Goal: Task Accomplishment & Management: Use online tool/utility

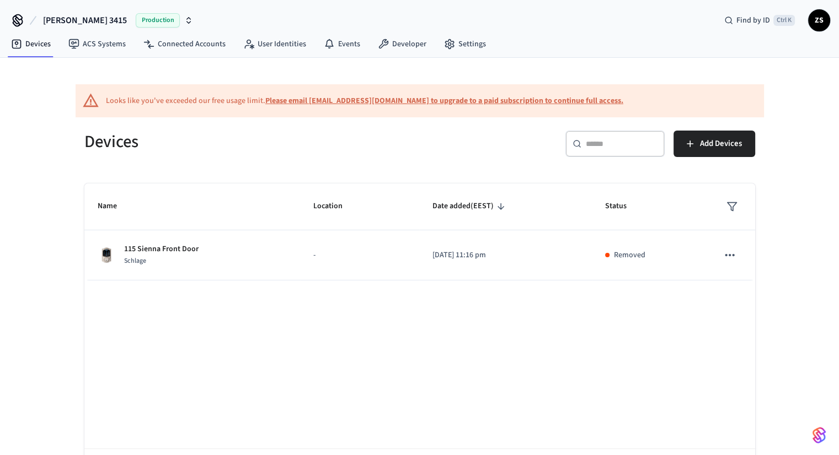
click at [85, 18] on span "[PERSON_NAME] 3415" at bounding box center [85, 20] width 84 height 13
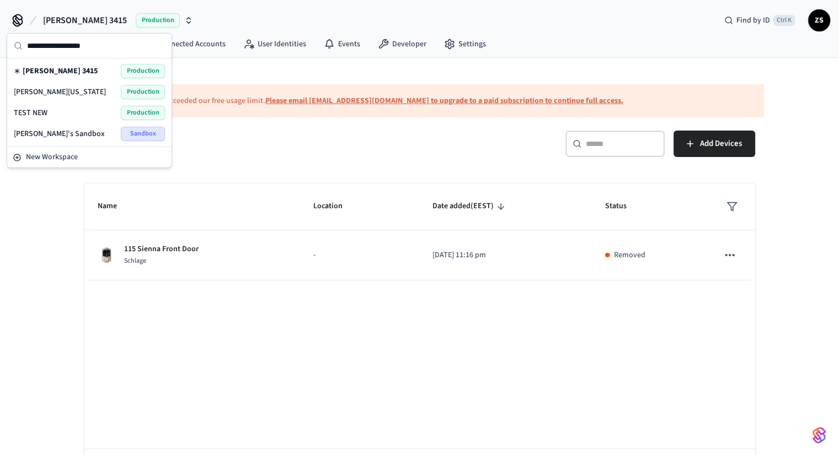
click at [39, 92] on span "[PERSON_NAME][US_STATE]" at bounding box center [60, 92] width 92 height 11
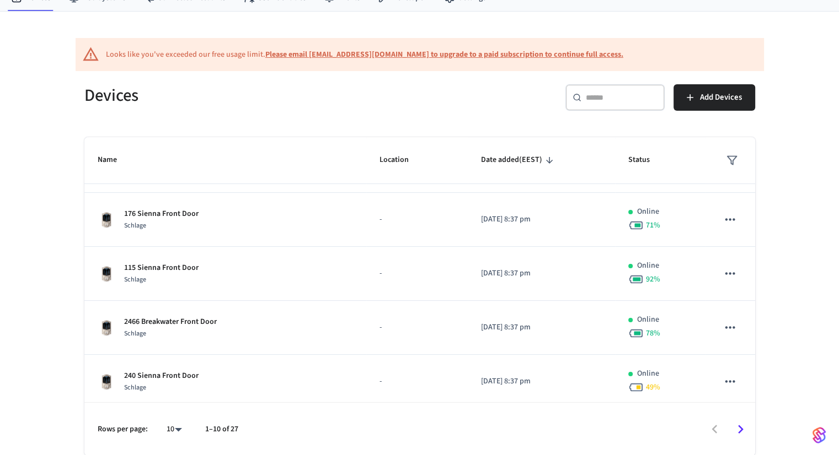
scroll to position [320, 0]
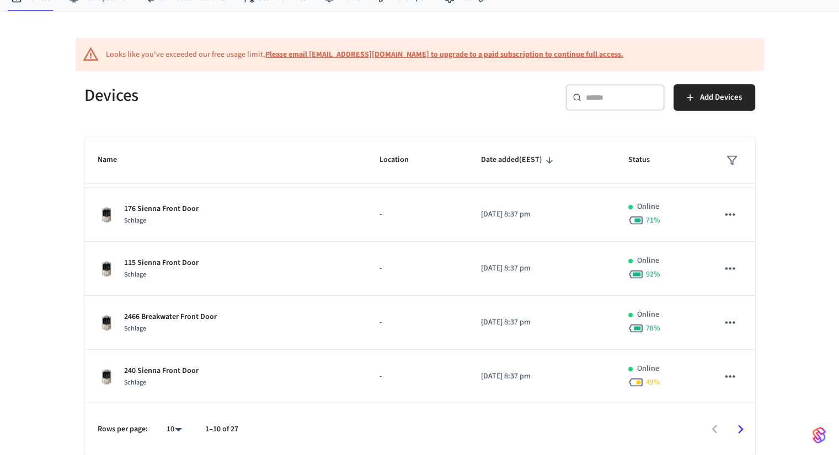
click at [174, 428] on body "[PERSON_NAME] [US_STATE] Production Find by ID Ctrl K ZS Devices ACS Systems Co…" at bounding box center [419, 205] width 839 height 502
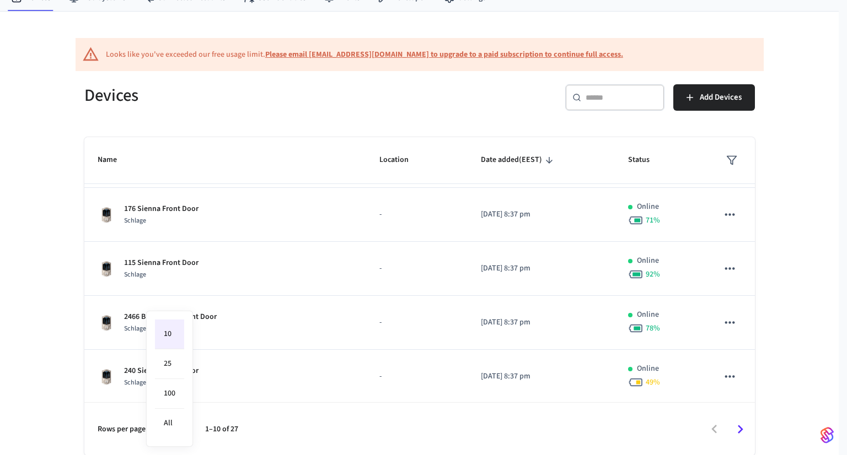
click at [596, 101] on div at bounding box center [423, 227] width 847 height 455
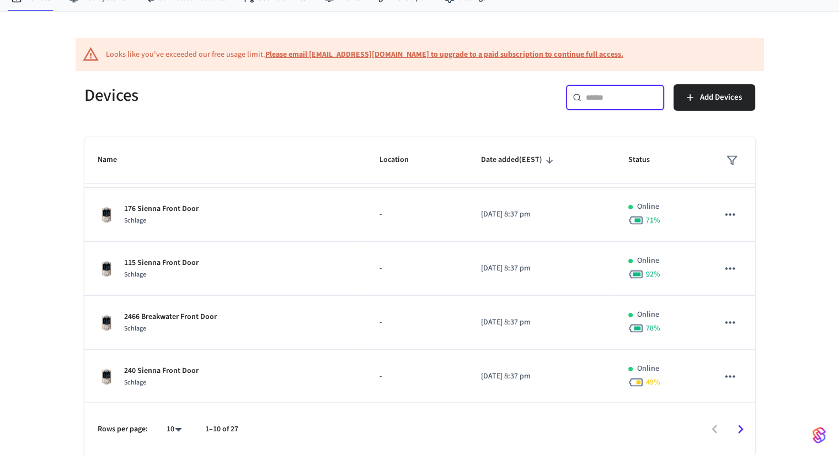
click at [596, 101] on input "text" at bounding box center [622, 97] width 72 height 11
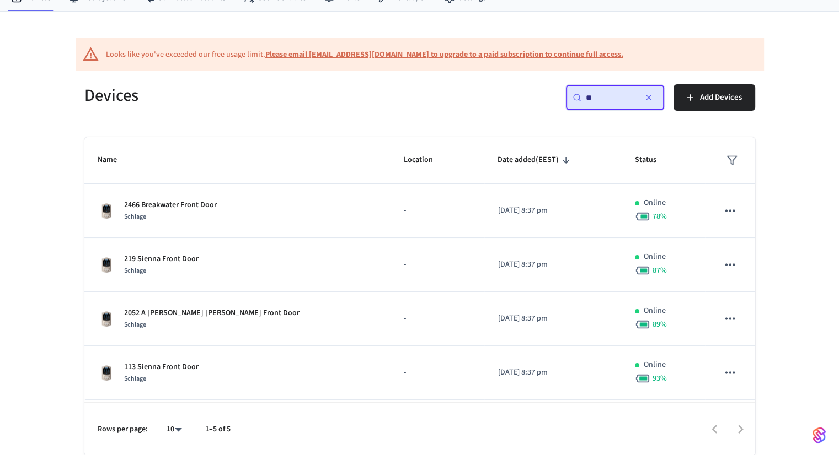
drag, startPoint x: 596, startPoint y: 100, endPoint x: 557, endPoint y: 93, distance: 39.8
click at [557, 93] on div "​ ** ​ Add Devices" at bounding box center [590, 101] width 329 height 35
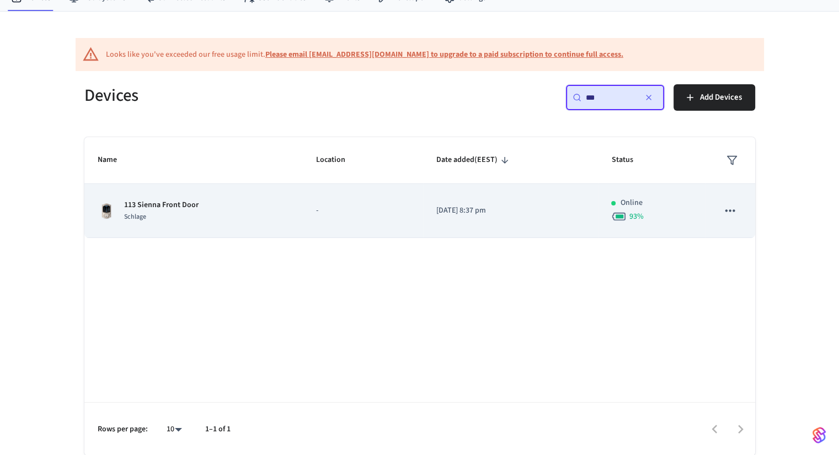
type input "***"
click at [243, 208] on div "113 Sienna Front Door Schlage" at bounding box center [194, 211] width 192 height 23
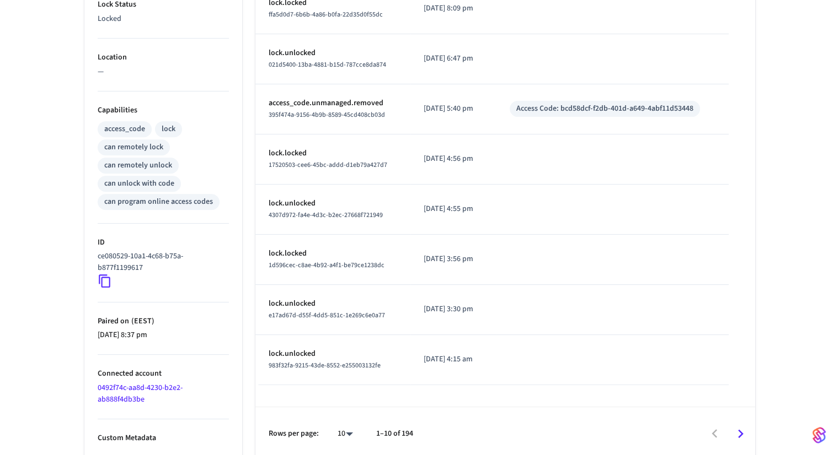
scroll to position [408, 0]
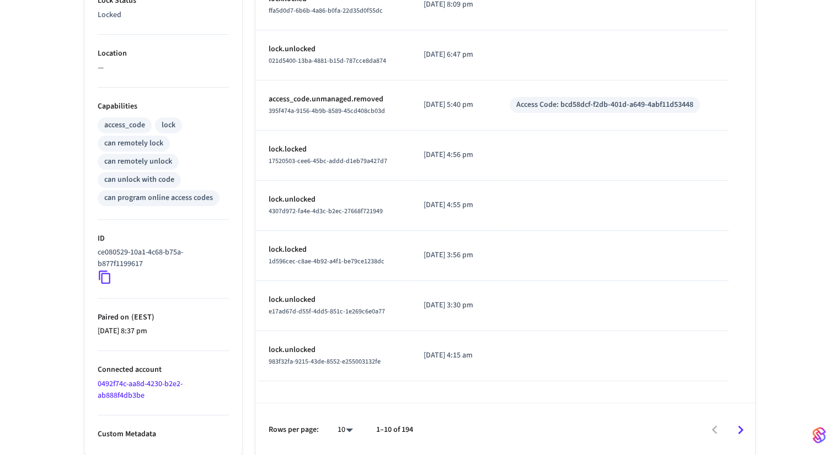
click at [103, 274] on icon at bounding box center [105, 277] width 14 height 14
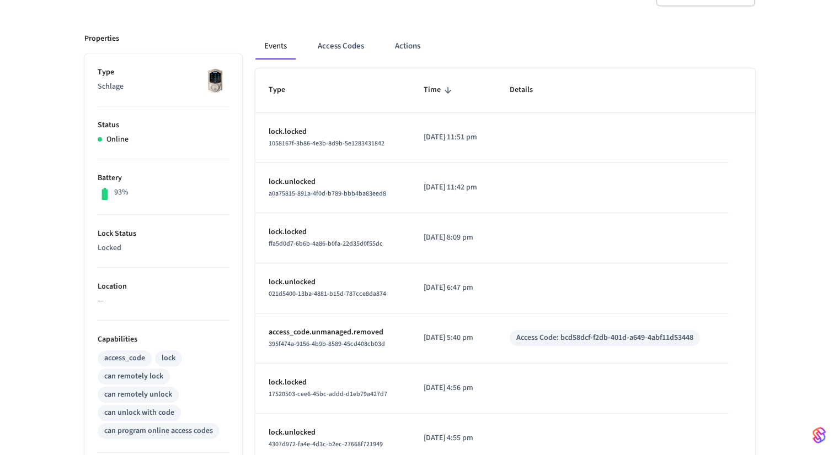
scroll to position [77, 0]
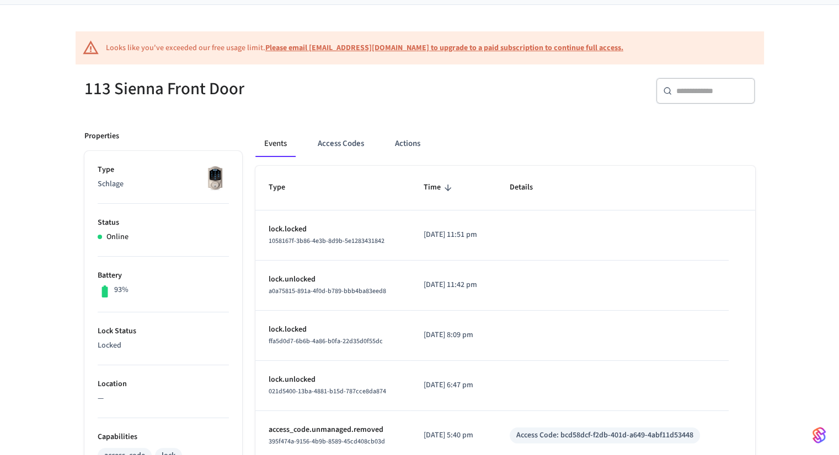
click at [690, 92] on input "text" at bounding box center [712, 90] width 72 height 11
type input "***"
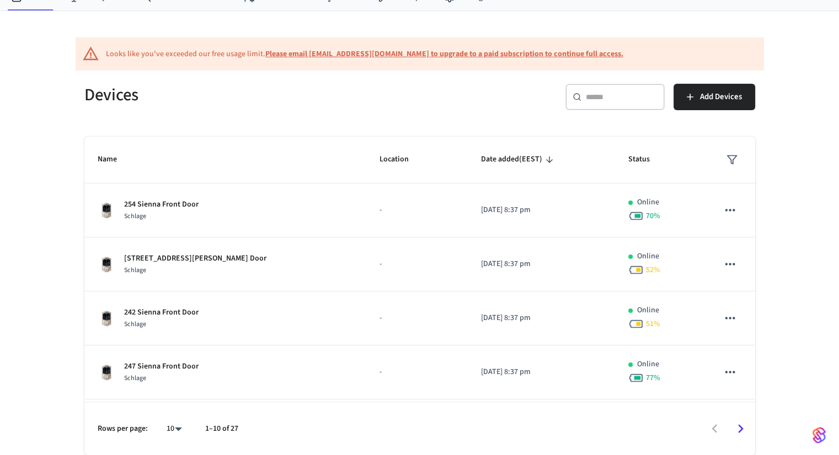
scroll to position [46, 0]
click at [629, 98] on input "text" at bounding box center [622, 97] width 72 height 11
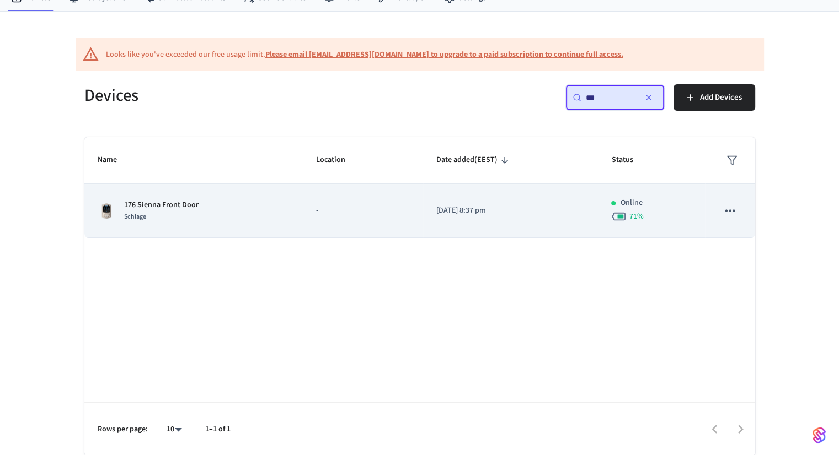
type input "***"
click at [176, 206] on p "176 Sienna Front Door" at bounding box center [161, 206] width 74 height 12
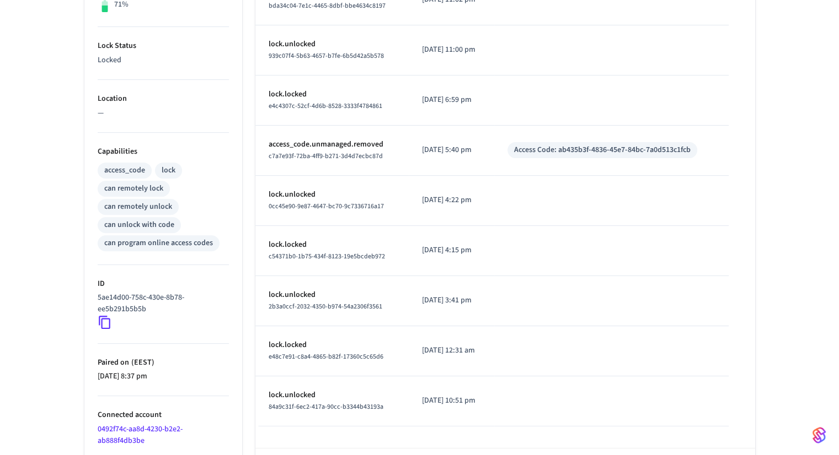
scroll to position [408, 0]
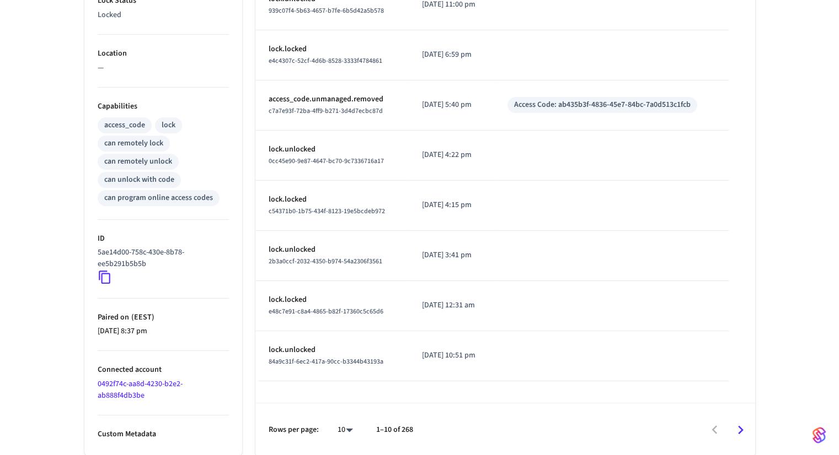
click at [103, 275] on icon at bounding box center [105, 277] width 14 height 14
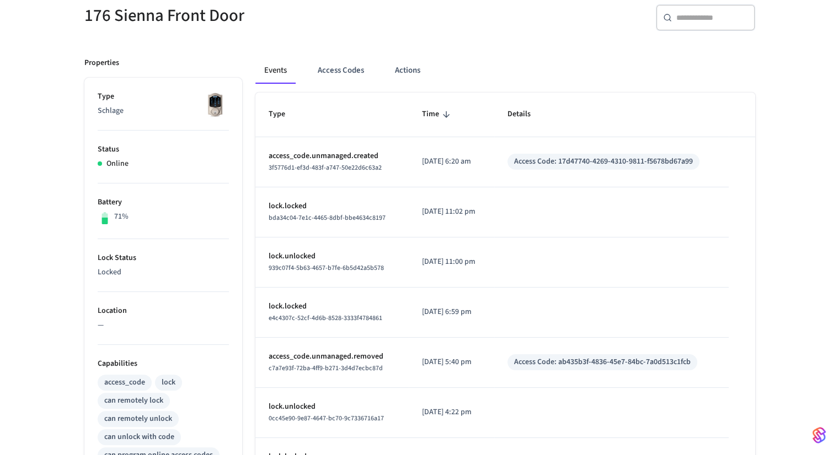
scroll to position [132, 0]
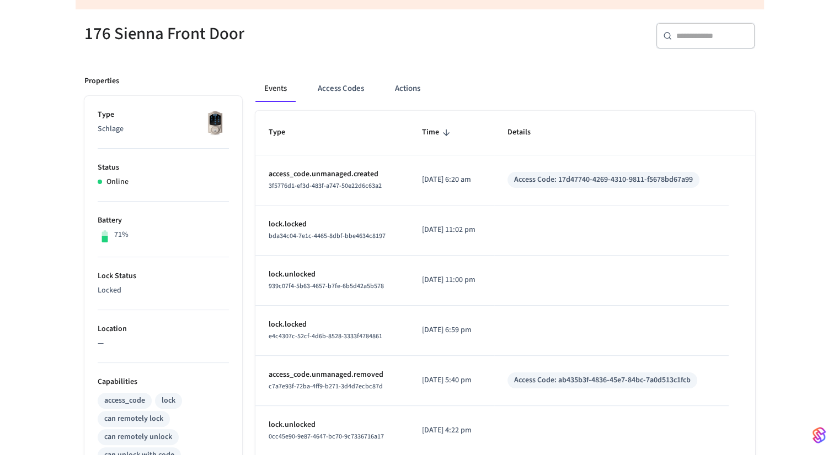
scroll to position [46, 0]
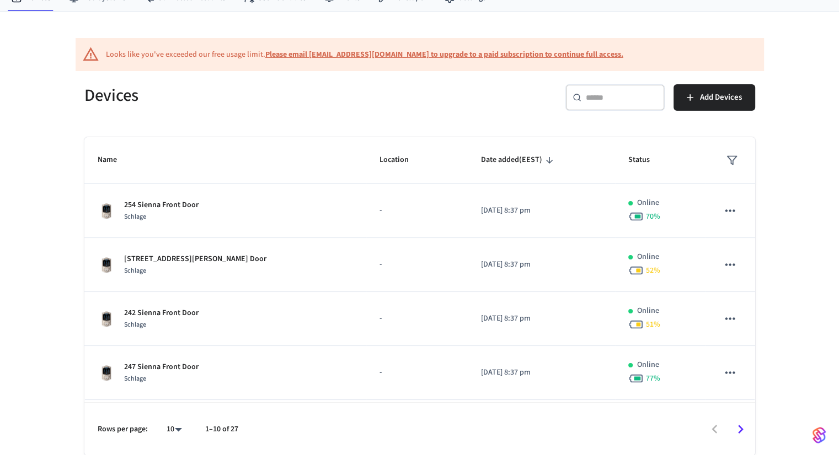
click at [614, 95] on input "text" at bounding box center [622, 97] width 72 height 11
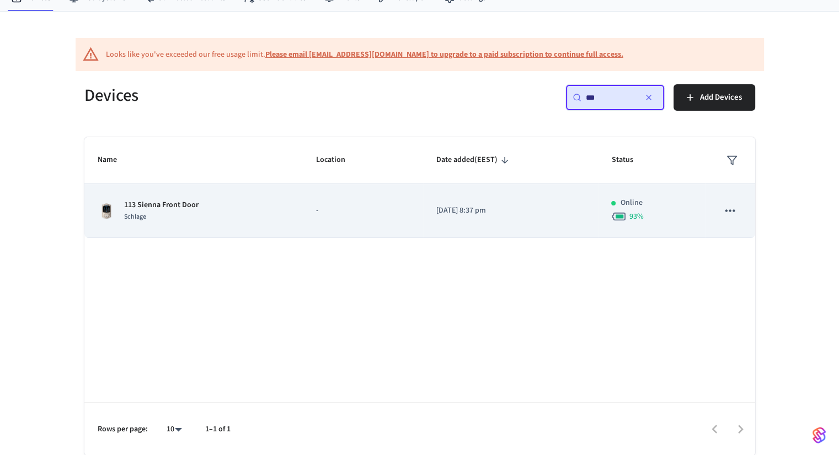
type input "***"
click at [423, 214] on td "[DATE] 8:37 pm" at bounding box center [510, 211] width 175 height 54
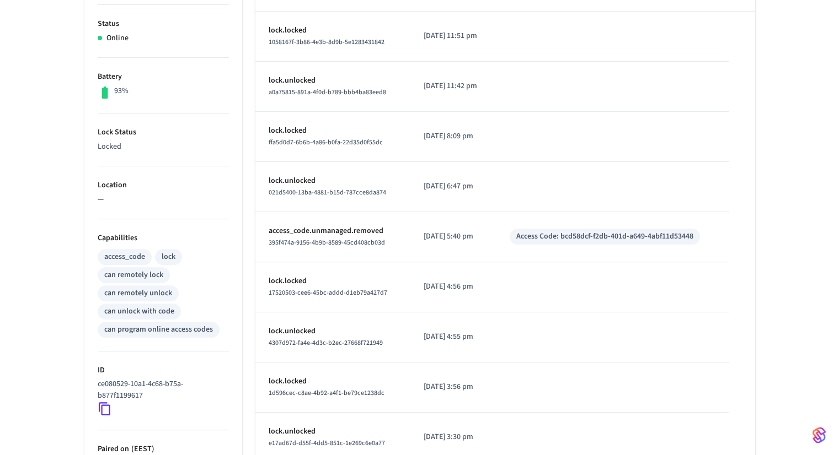
scroll to position [331, 0]
